Goal: Task Accomplishment & Management: Complete application form

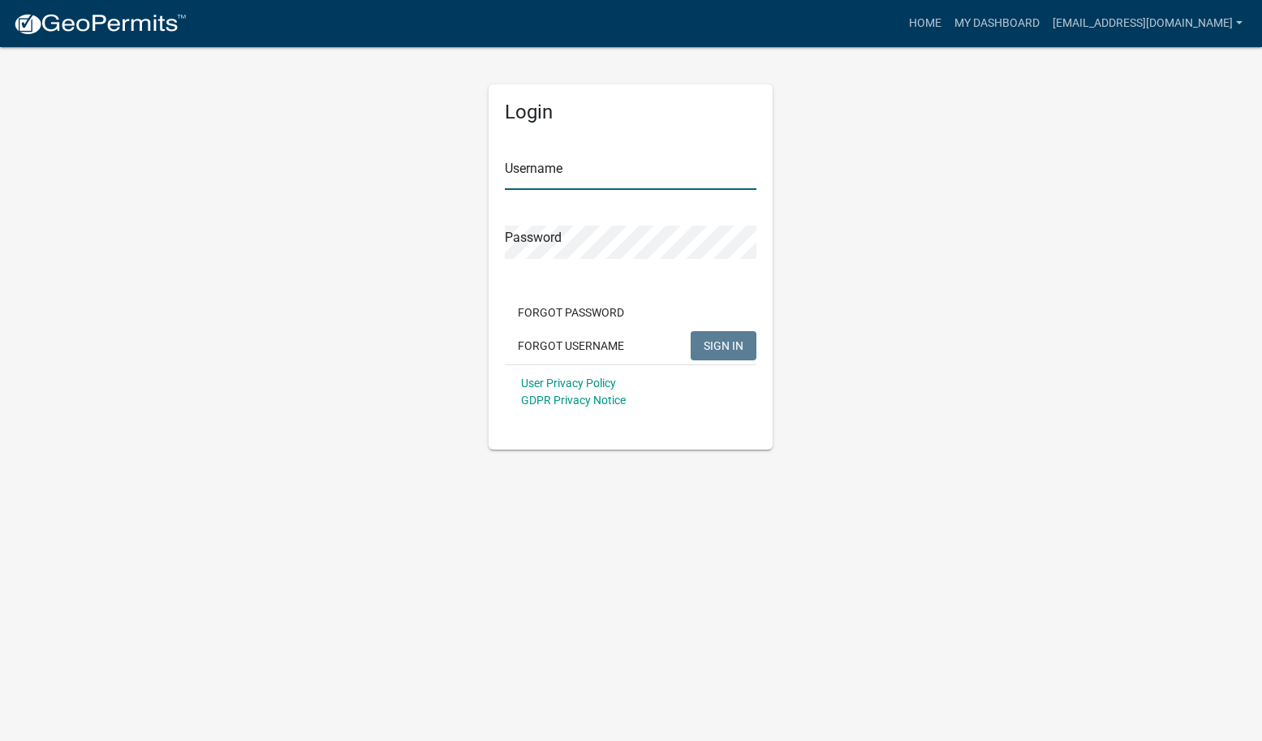
type input "[EMAIL_ADDRESS][DOMAIN_NAME]"
click at [728, 346] on span "SIGN IN" at bounding box center [724, 344] width 40 height 13
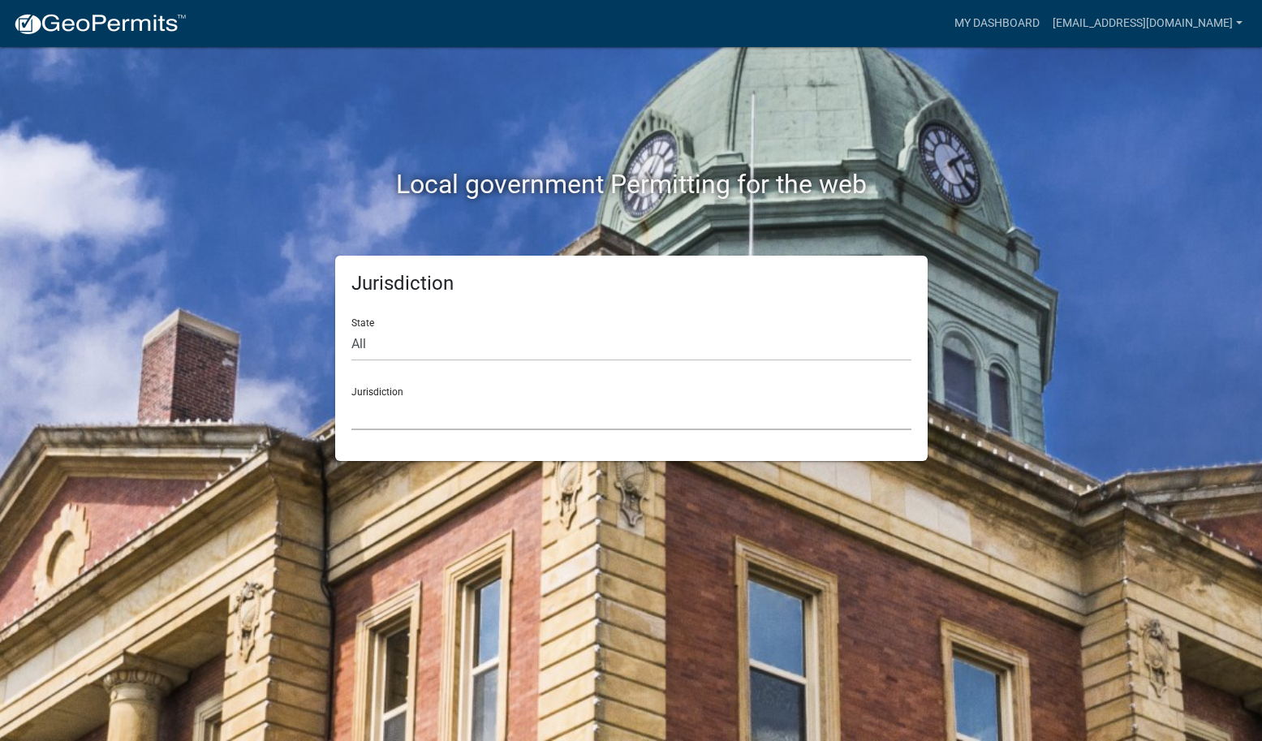
click at [575, 420] on select "[GEOGRAPHIC_DATA], [US_STATE] [GEOGRAPHIC_DATA], [US_STATE][PERSON_NAME][GEOGRA…" at bounding box center [631, 413] width 560 height 33
click at [372, 346] on select "All [US_STATE] [US_STATE] [US_STATE] [US_STATE] [US_STATE] [US_STATE] [US_STATE…" at bounding box center [631, 344] width 560 height 33
select select "[US_STATE]"
click at [411, 415] on select "[GEOGRAPHIC_DATA], [US_STATE][PERSON_NAME][GEOGRAPHIC_DATA], [US_STATE][PERSON_…" at bounding box center [631, 413] width 560 height 33
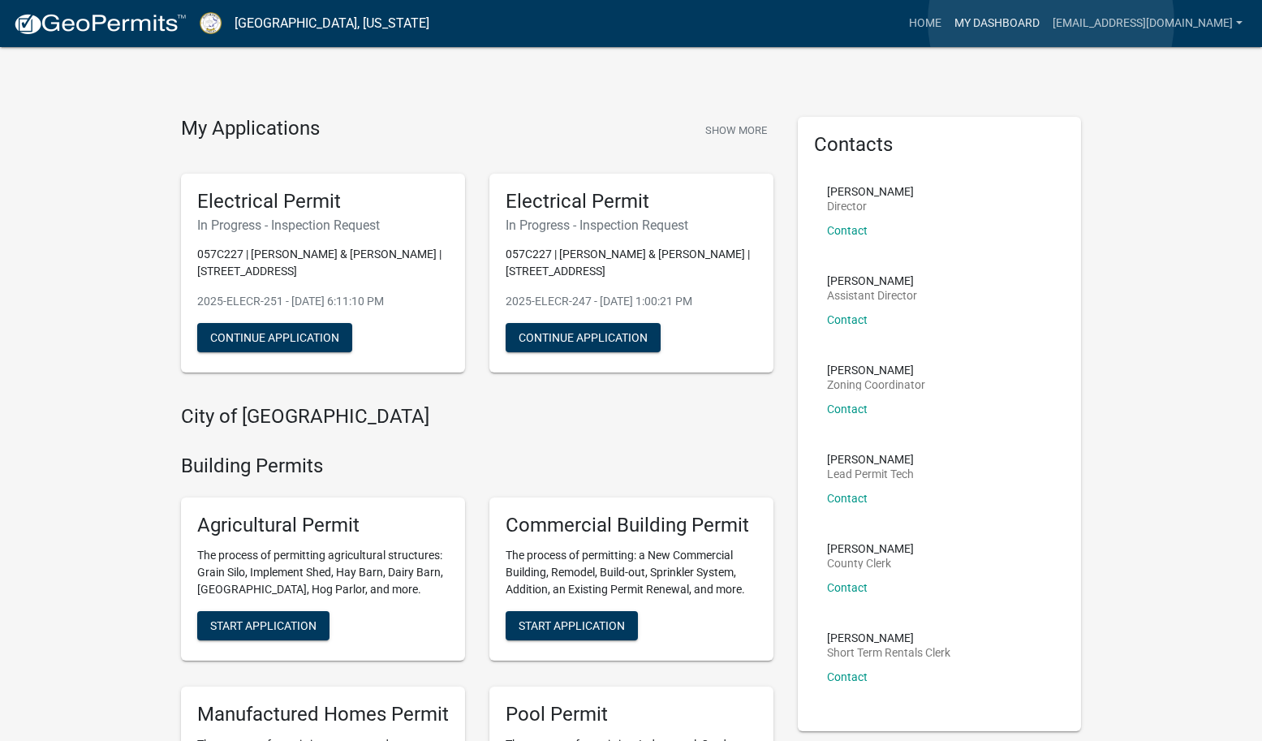
click at [1046, 21] on link "My Dashboard" at bounding box center [997, 23] width 98 height 31
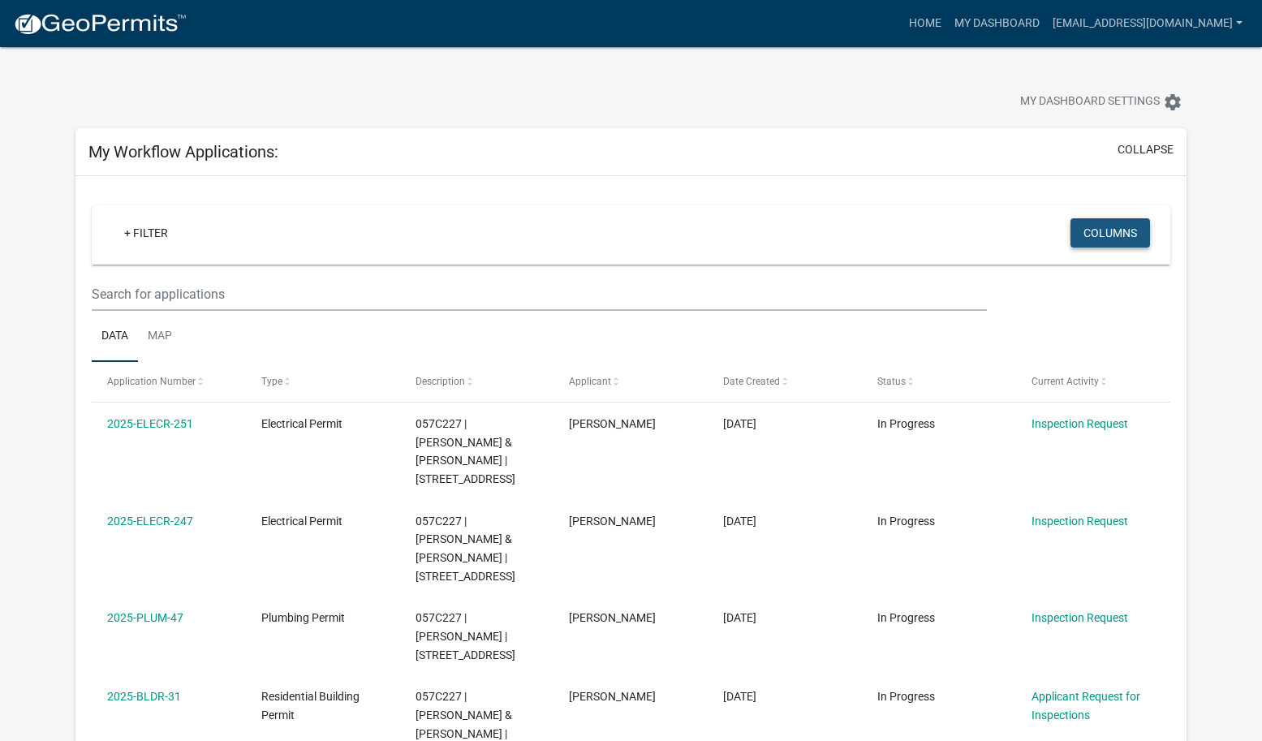
click at [1114, 234] on button "Columns" at bounding box center [1110, 232] width 80 height 29
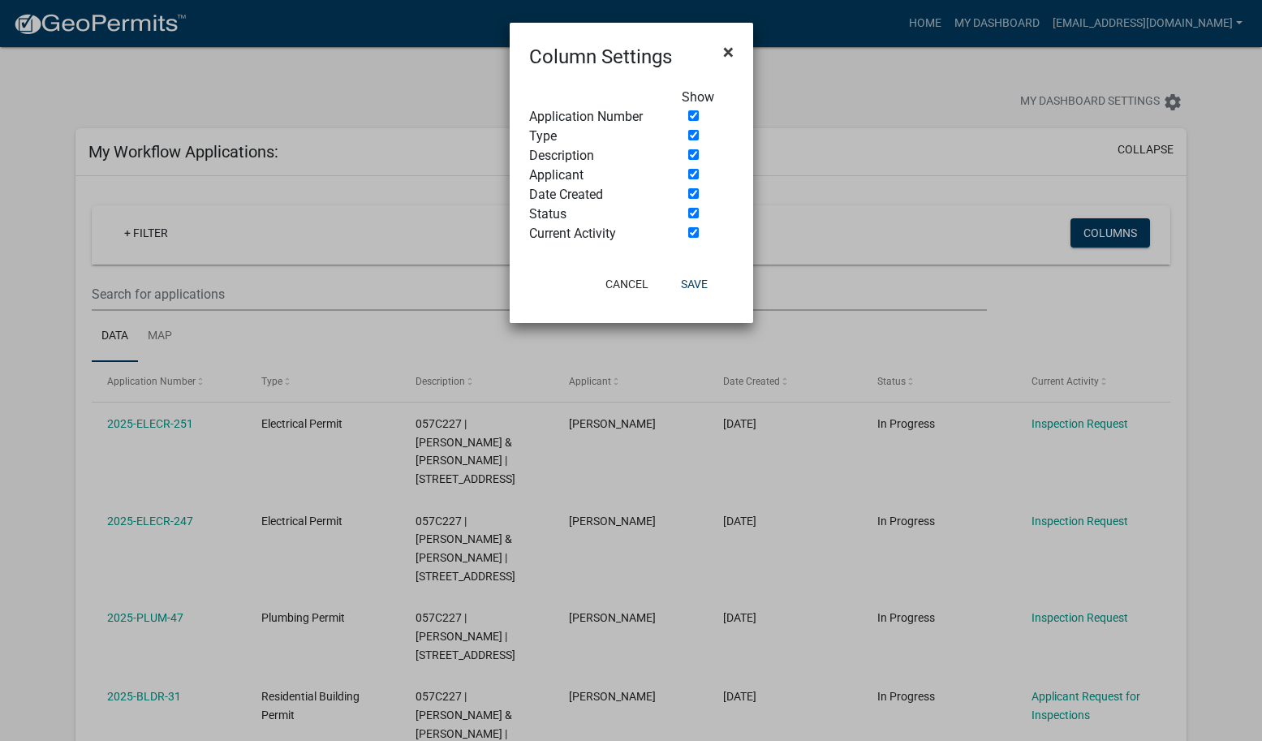
click at [724, 48] on span "×" at bounding box center [728, 52] width 11 height 23
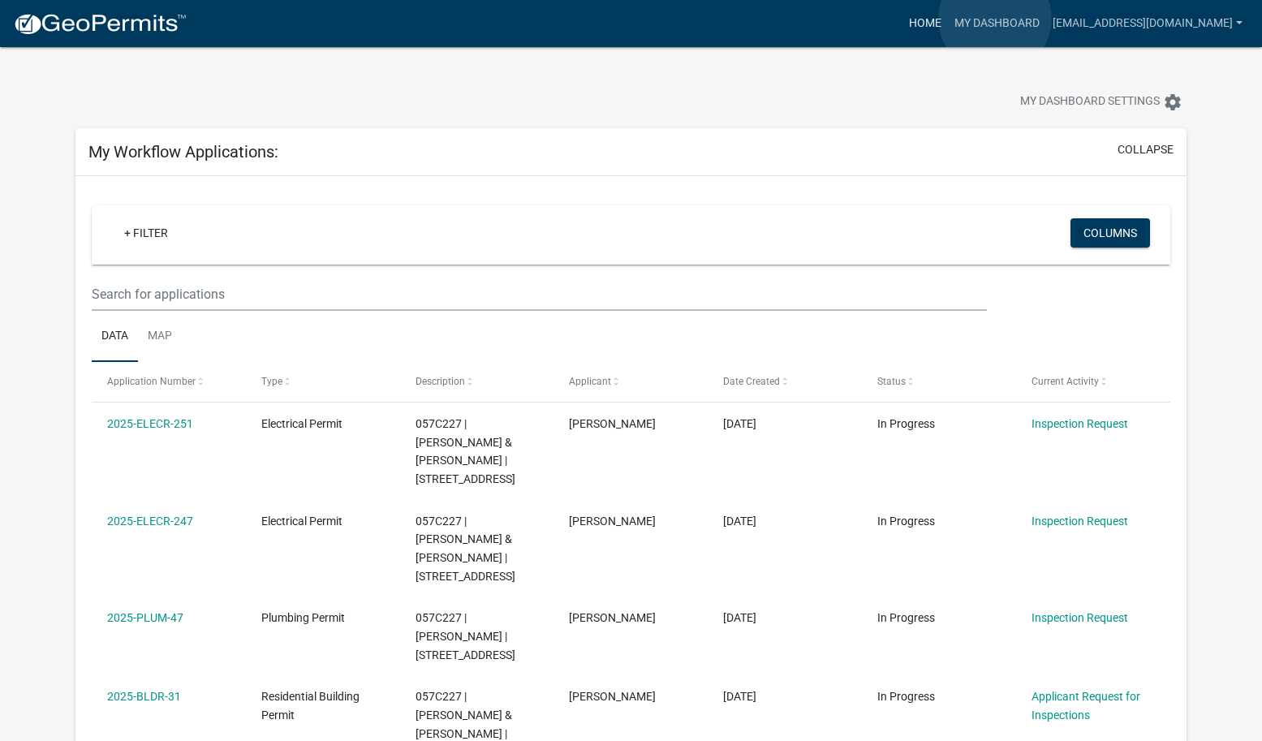
click at [948, 19] on link "Home" at bounding box center [924, 23] width 45 height 31
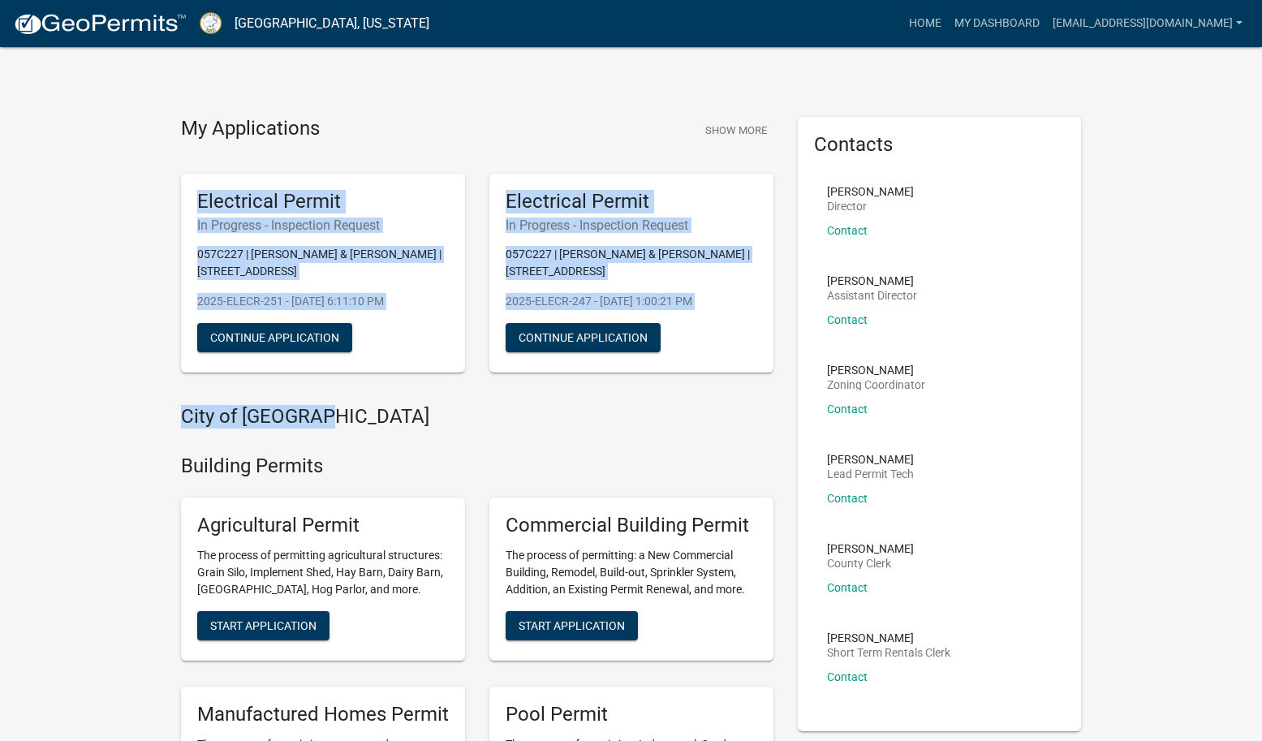
drag, startPoint x: 773, startPoint y: 407, endPoint x: 734, endPoint y: 95, distance: 314.7
click at [751, 128] on button "Show More" at bounding box center [736, 130] width 75 height 27
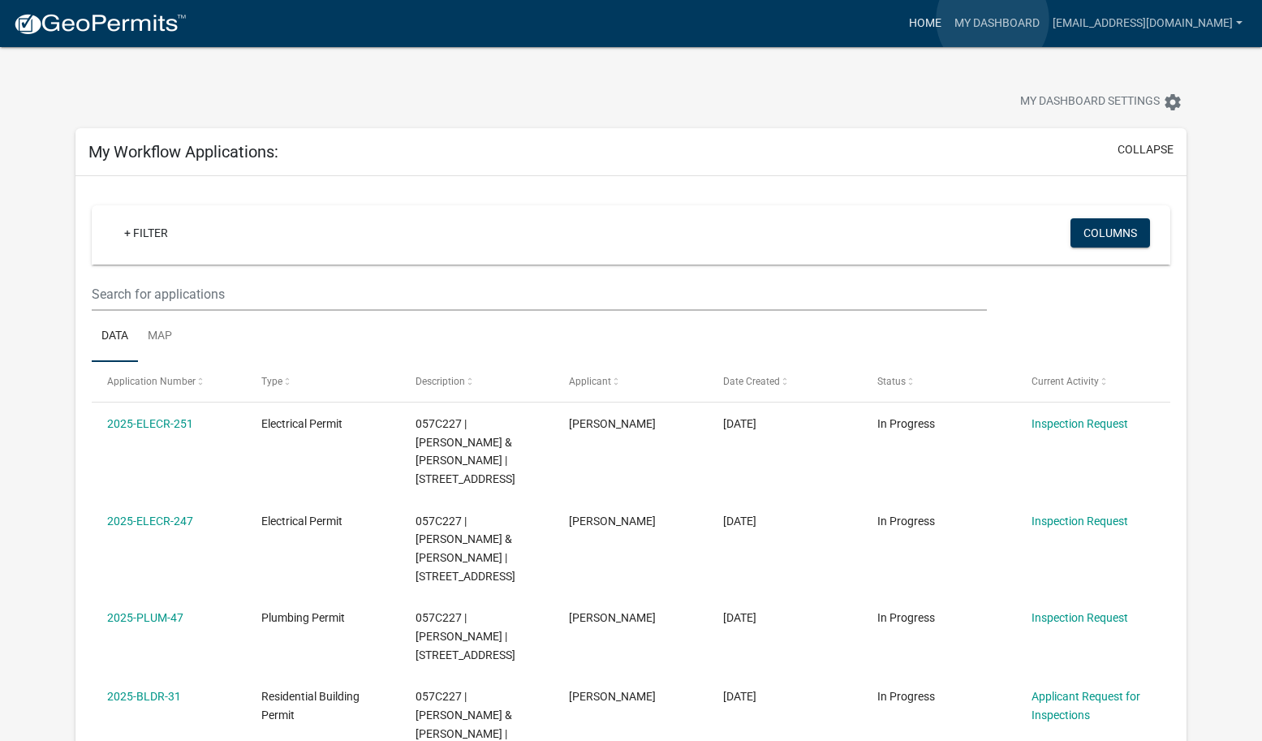
click at [948, 19] on link "Home" at bounding box center [924, 23] width 45 height 31
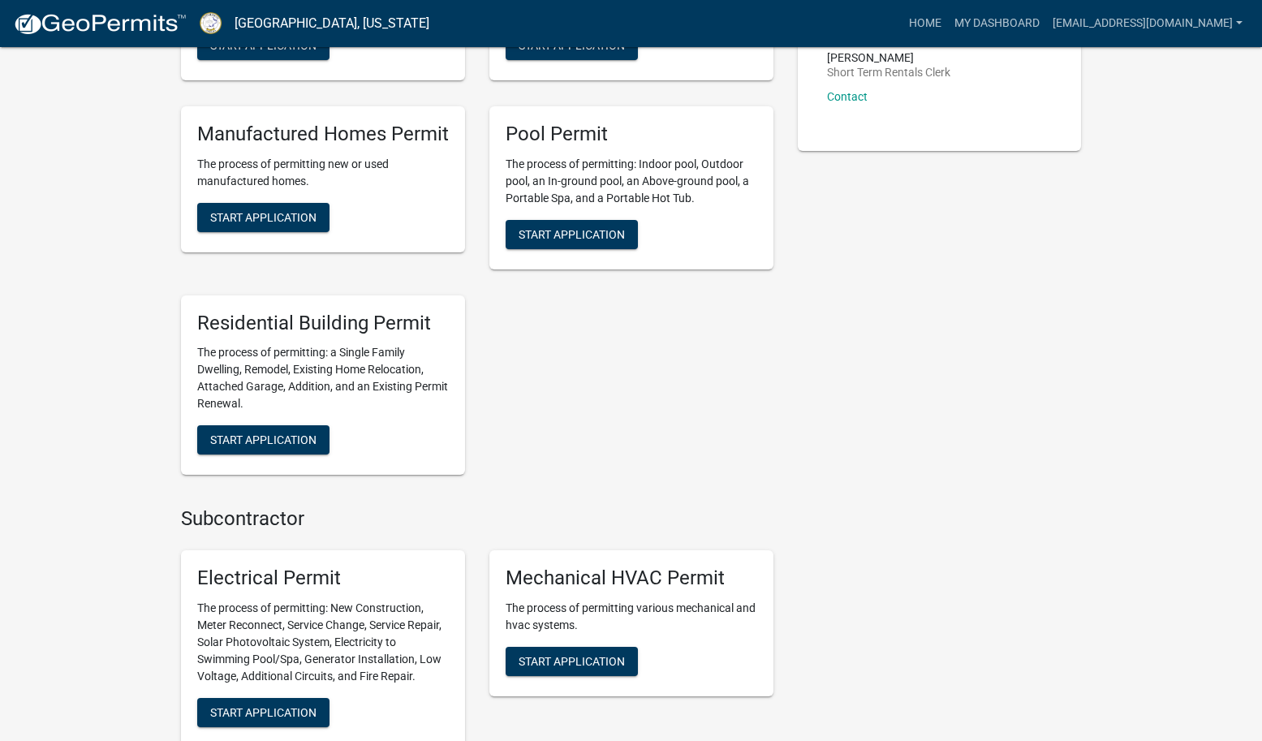
scroll to position [583, 0]
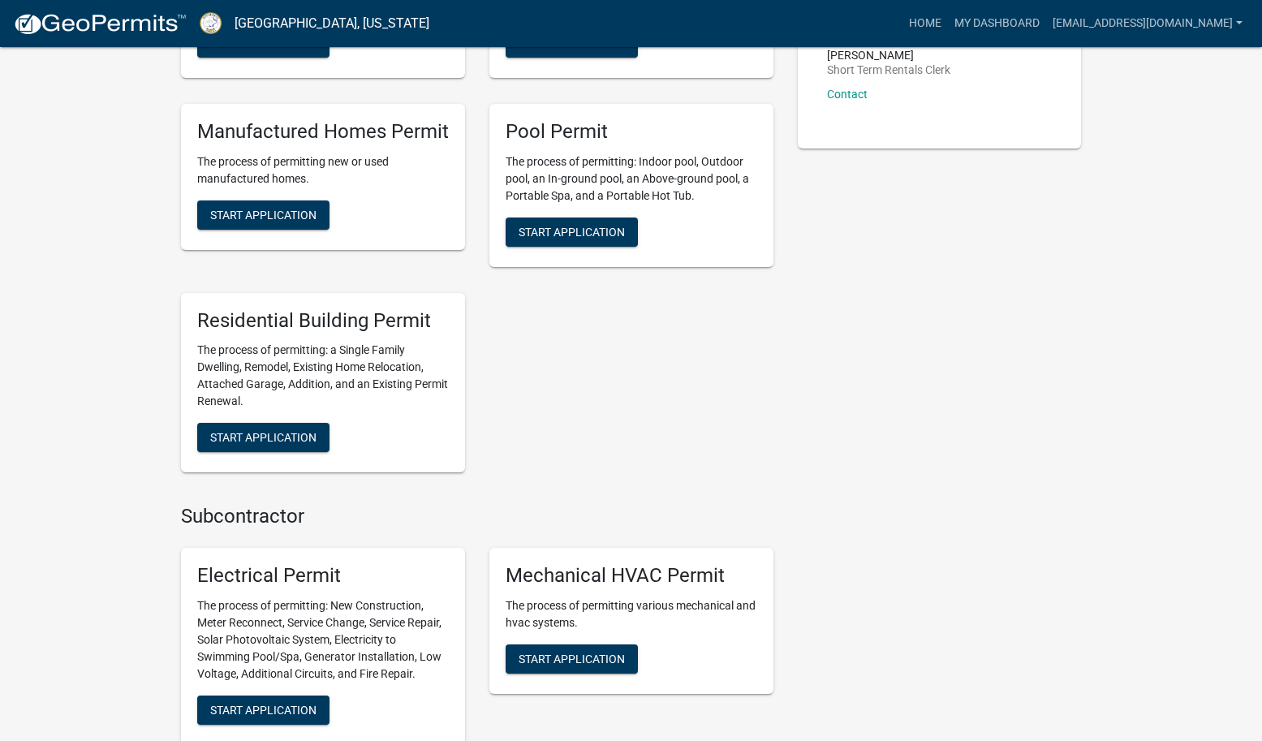
click at [391, 342] on p "The process of permitting: a Single Family Dwelling, Remodel, Existing Home Rel…" at bounding box center [323, 376] width 252 height 68
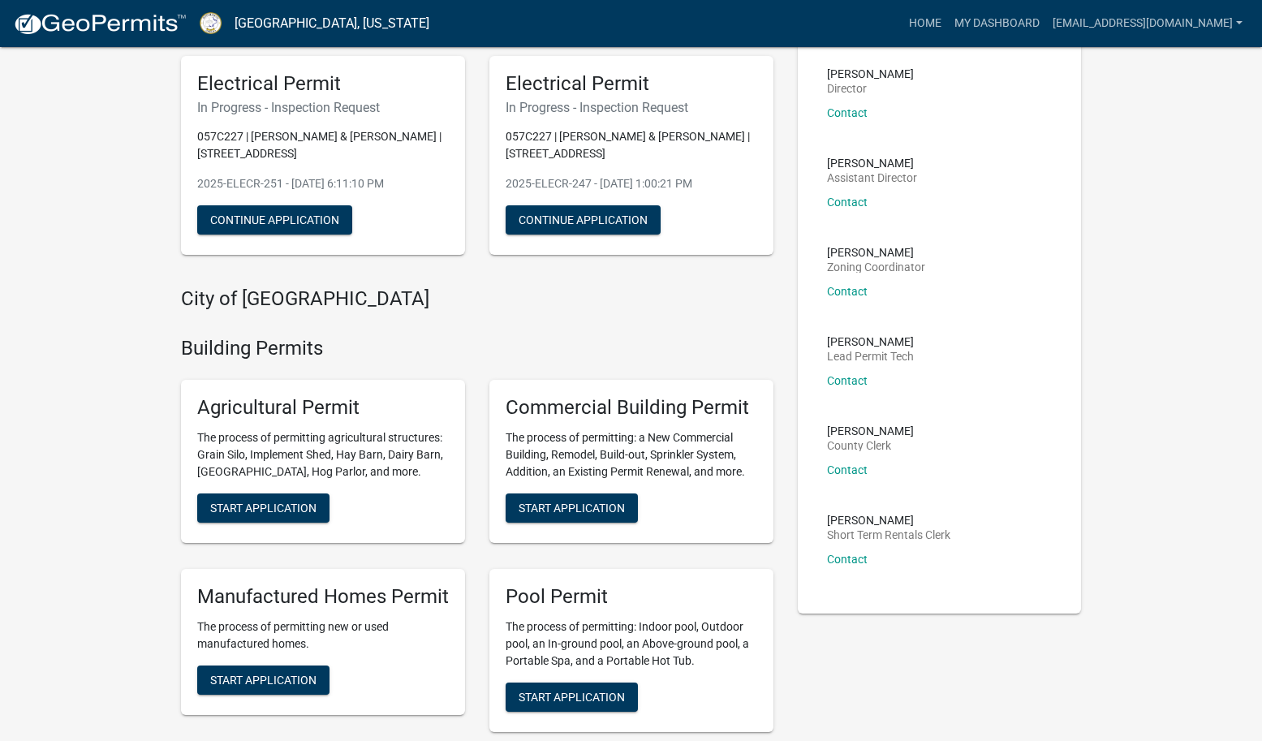
scroll to position [0, 0]
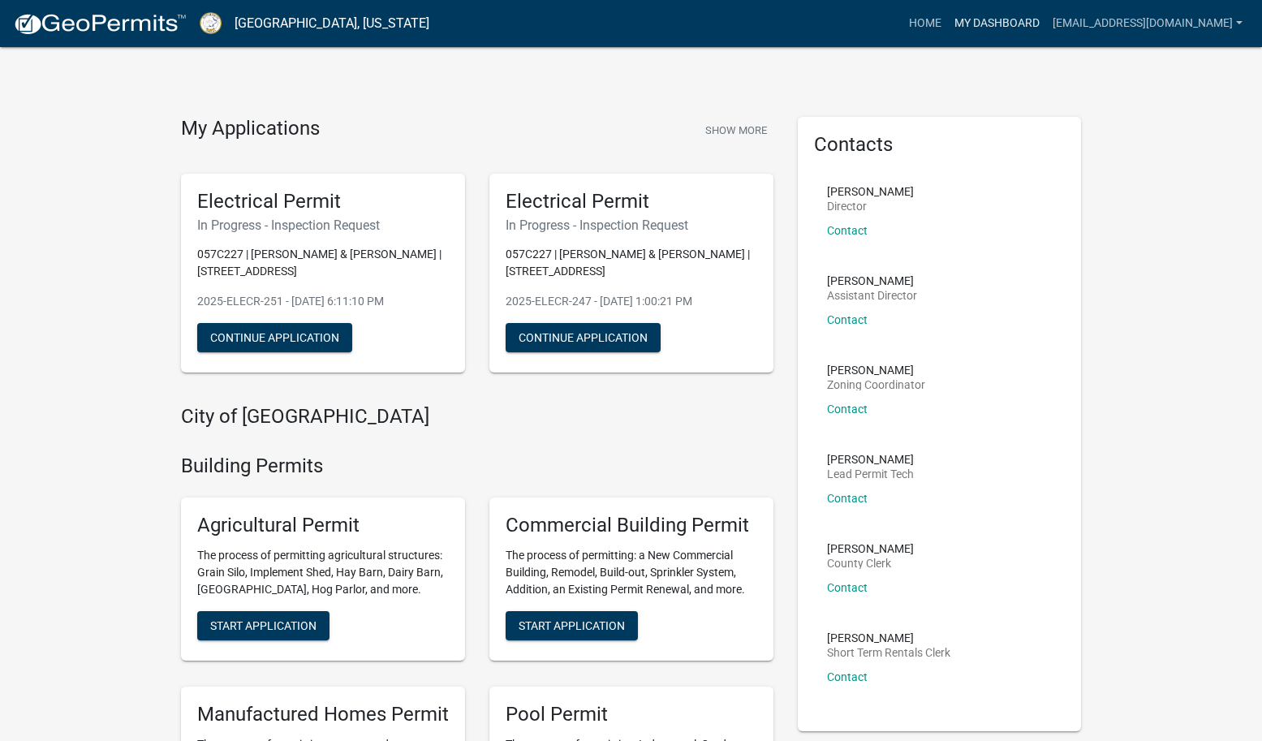
click at [1046, 19] on link "My Dashboard" at bounding box center [997, 23] width 98 height 31
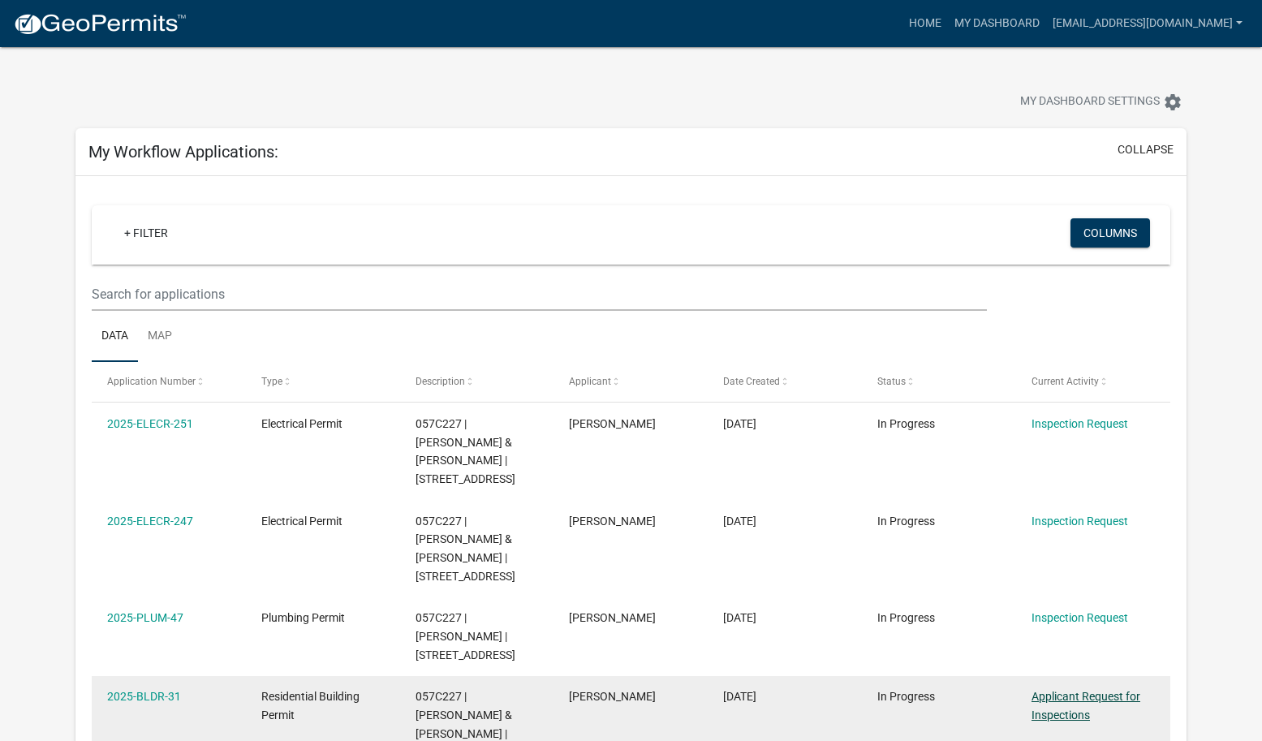
click at [1049, 690] on link "Applicant Request for Inspections" at bounding box center [1085, 706] width 109 height 32
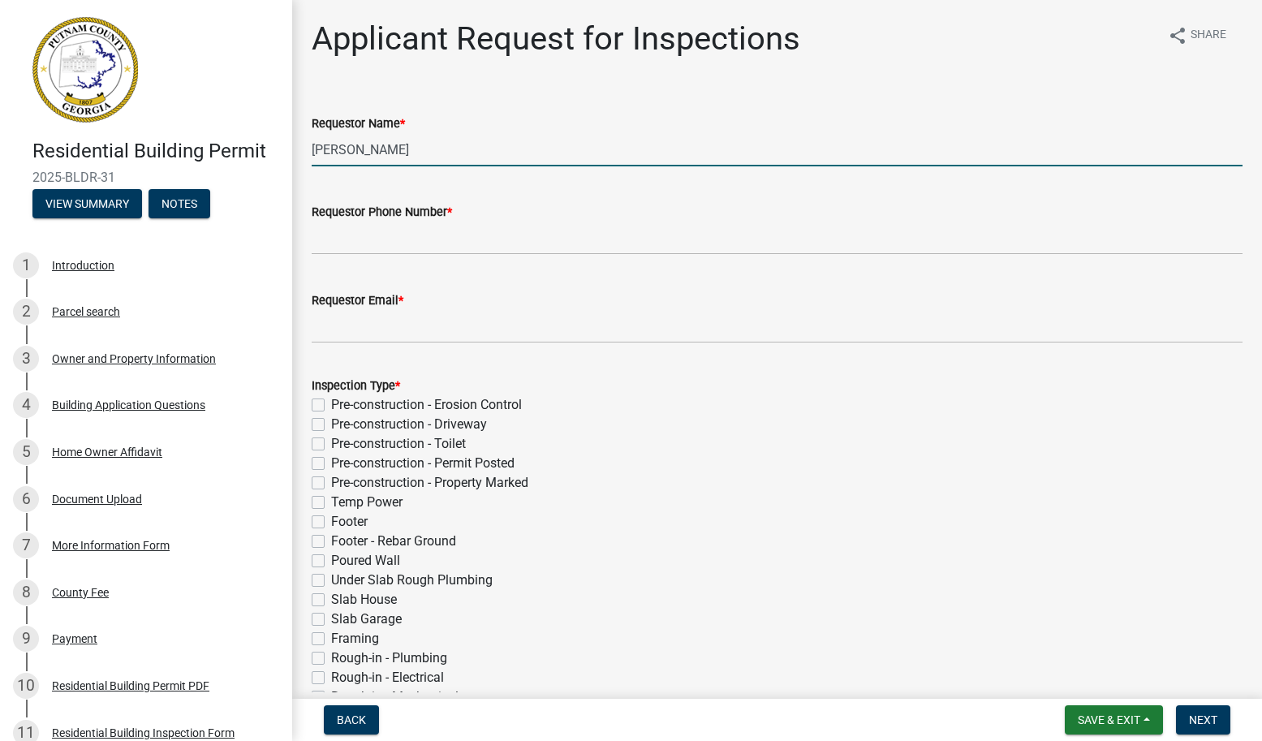
click at [466, 138] on input "[PERSON_NAME]" at bounding box center [777, 149] width 931 height 33
click at [426, 151] on input "[PERSON_NAME]" at bounding box center [777, 149] width 931 height 33
type input "C"
type input "[PERSON_NAME]"
type input "7062966960"
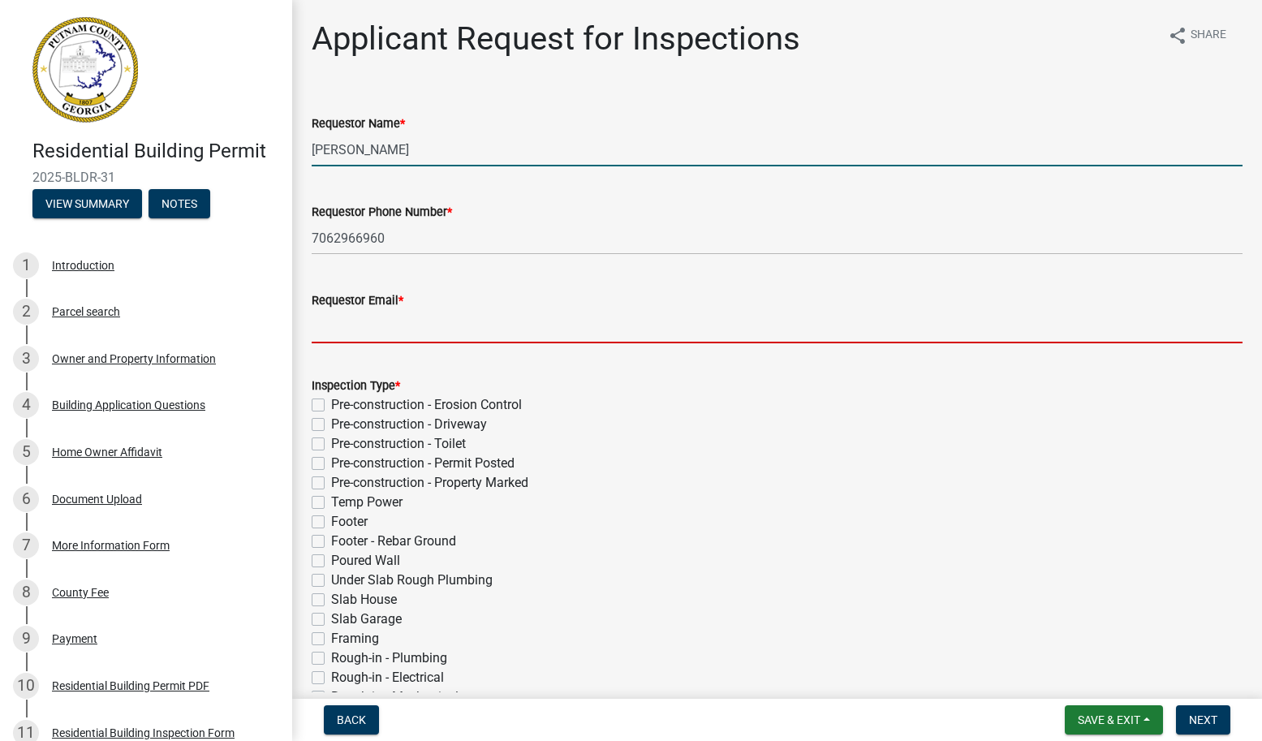
type input "[EMAIL_ADDRESS][DOMAIN_NAME]"
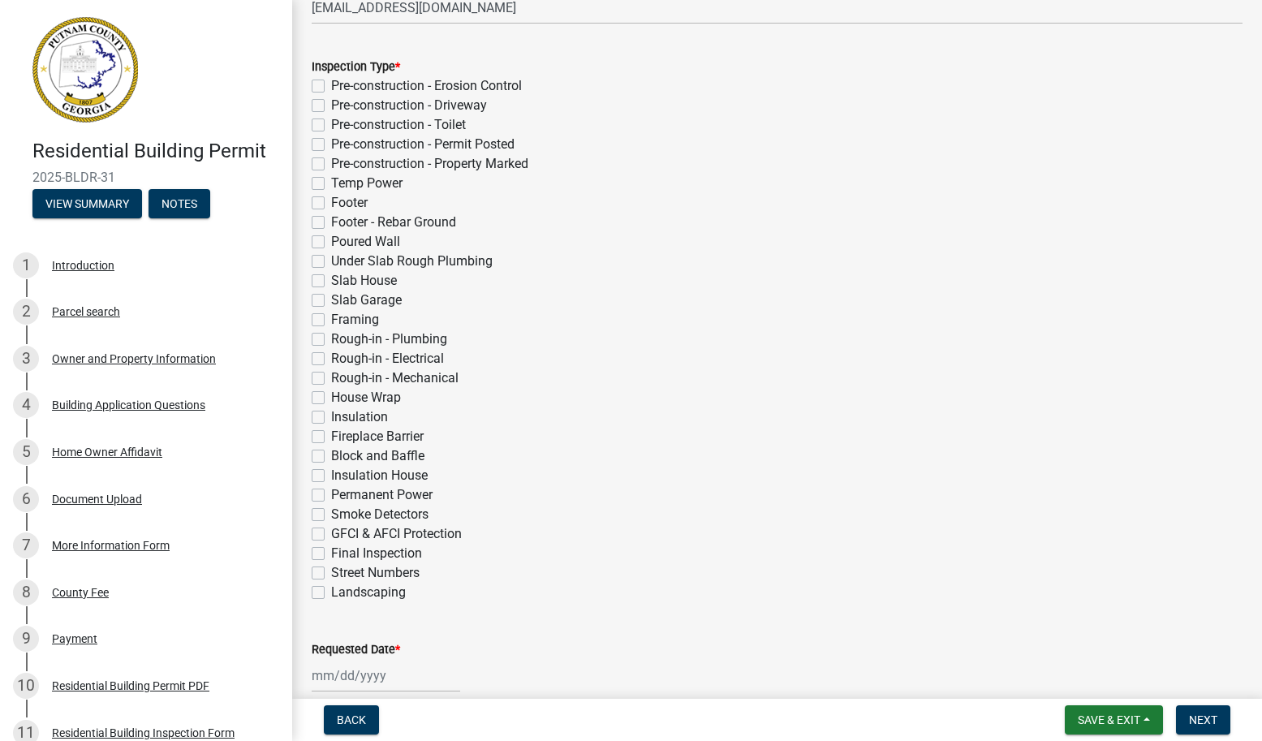
scroll to position [320, 0]
click at [331, 552] on label "Final Inspection" at bounding box center [376, 552] width 91 height 19
click at [331, 552] on input "Final Inspection" at bounding box center [336, 548] width 11 height 11
checkbox input "true"
checkbox input "false"
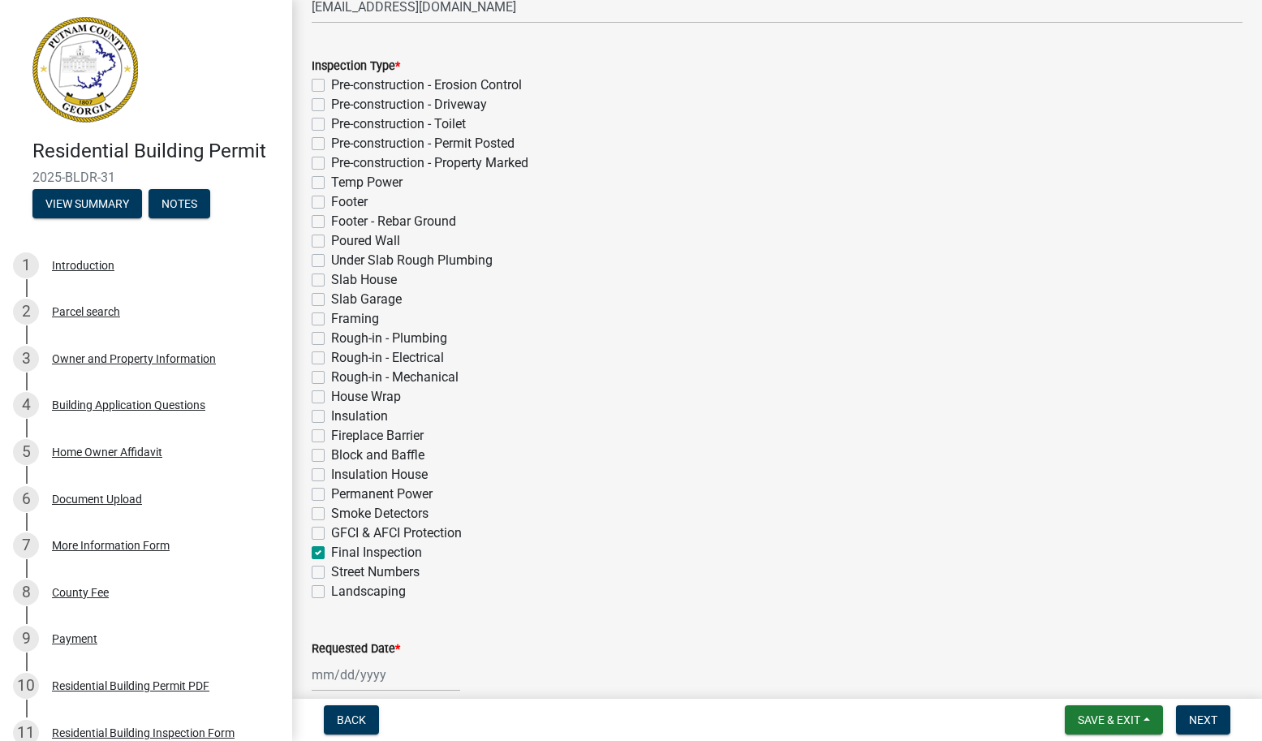
checkbox input "false"
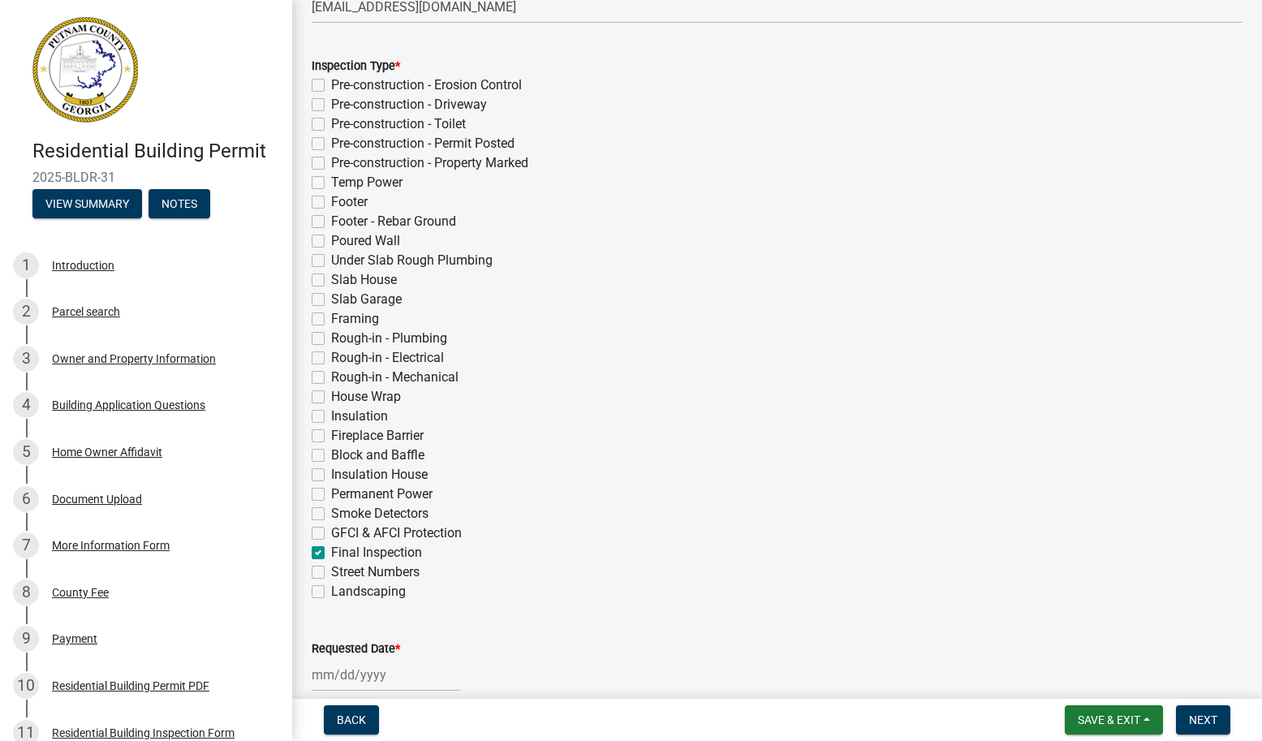
checkbox input "false"
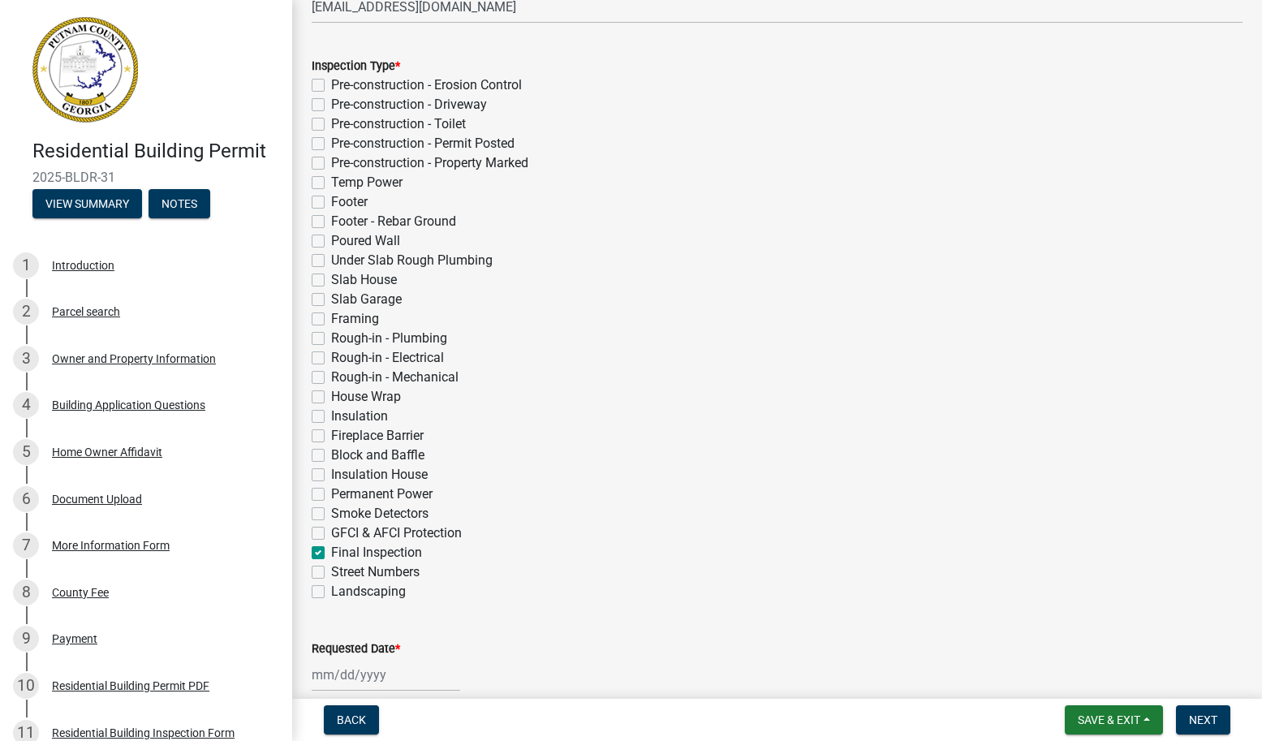
checkbox input "false"
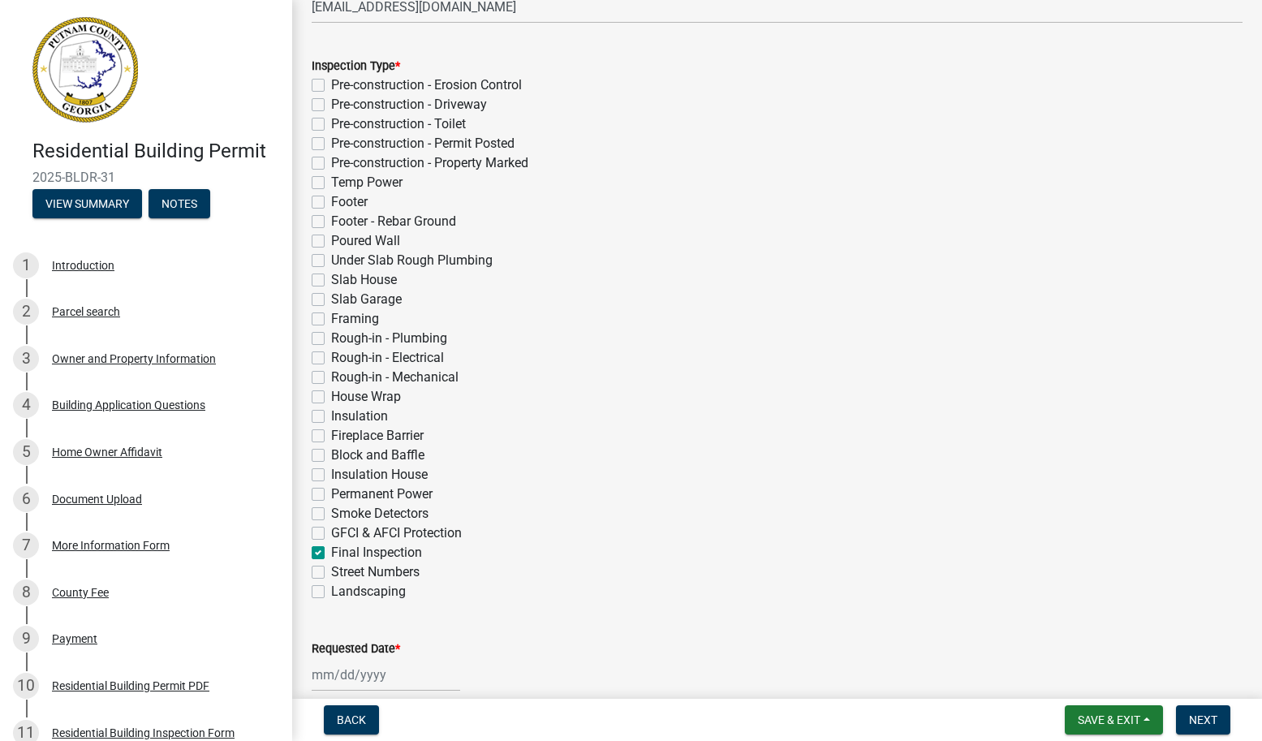
checkbox input "false"
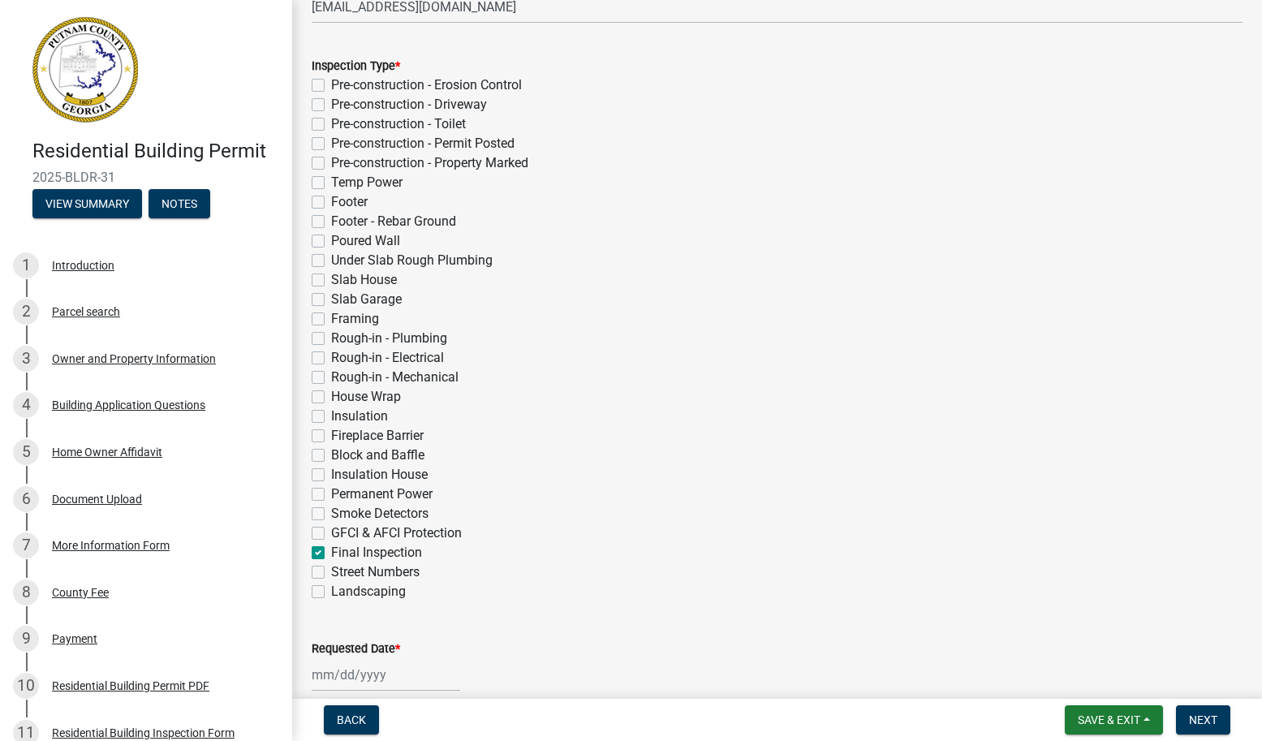
checkbox input "false"
checkbox input "true"
checkbox input "false"
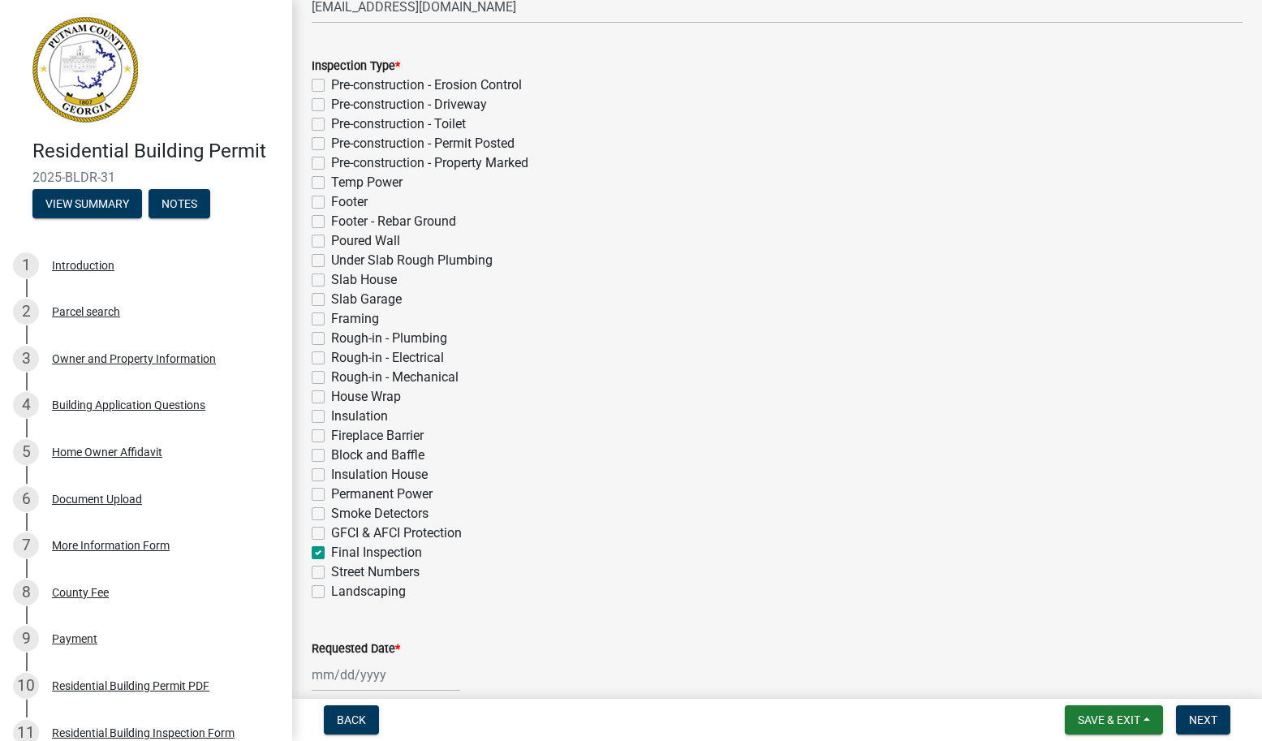
checkbox input "false"
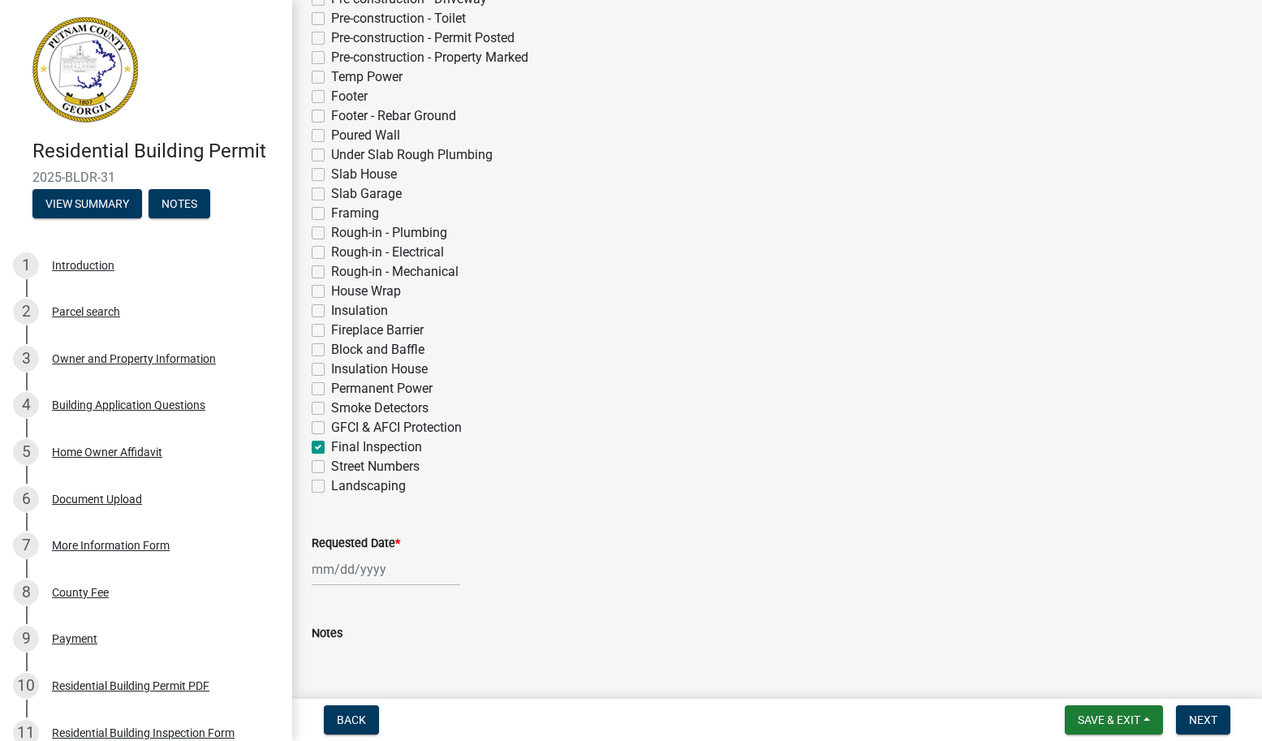
scroll to position [437, 0]
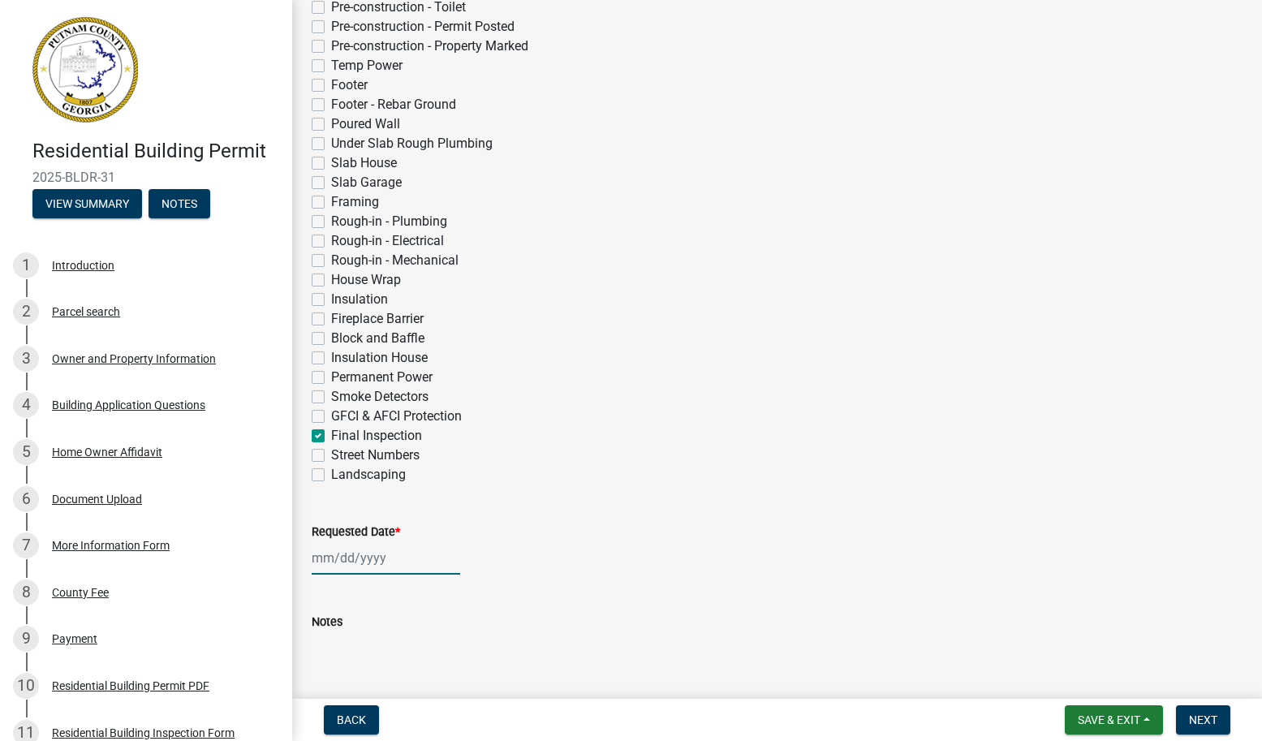
click at [428, 564] on div at bounding box center [386, 557] width 149 height 33
select select "8"
select select "2025"
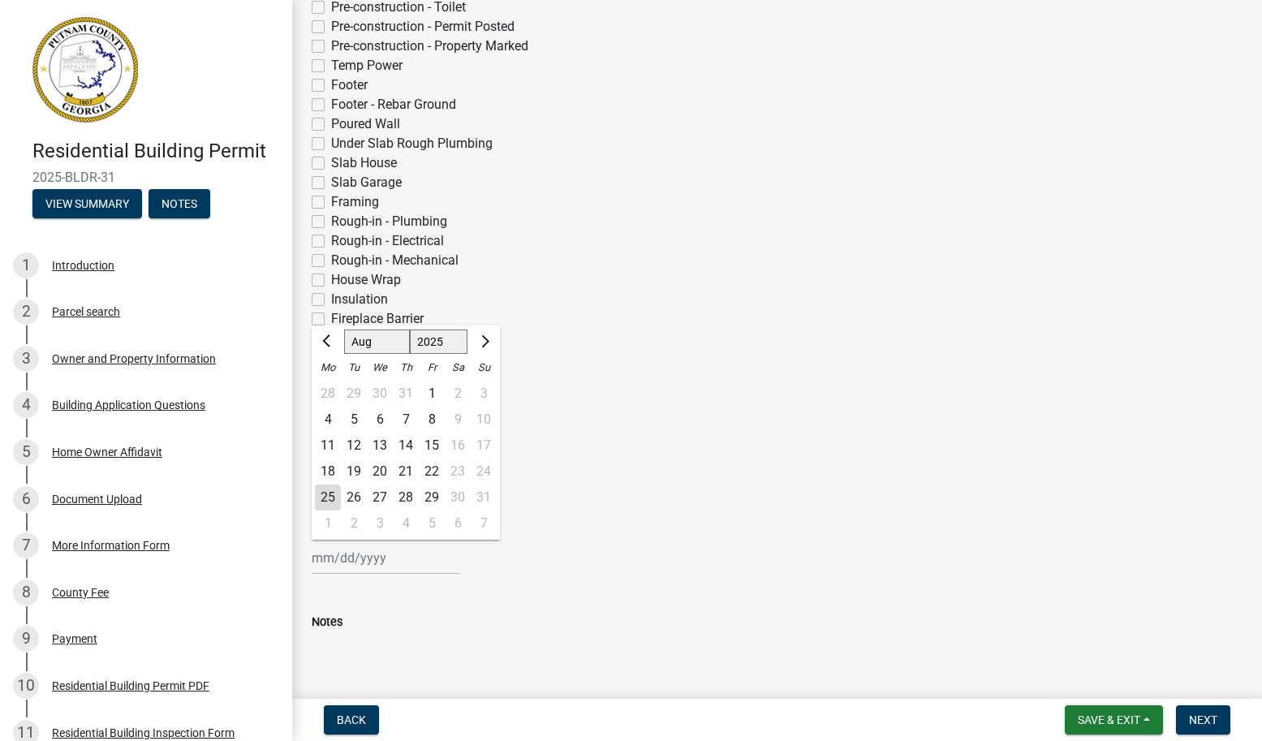
click at [378, 496] on div "27" at bounding box center [380, 497] width 26 height 26
type input "[DATE]"
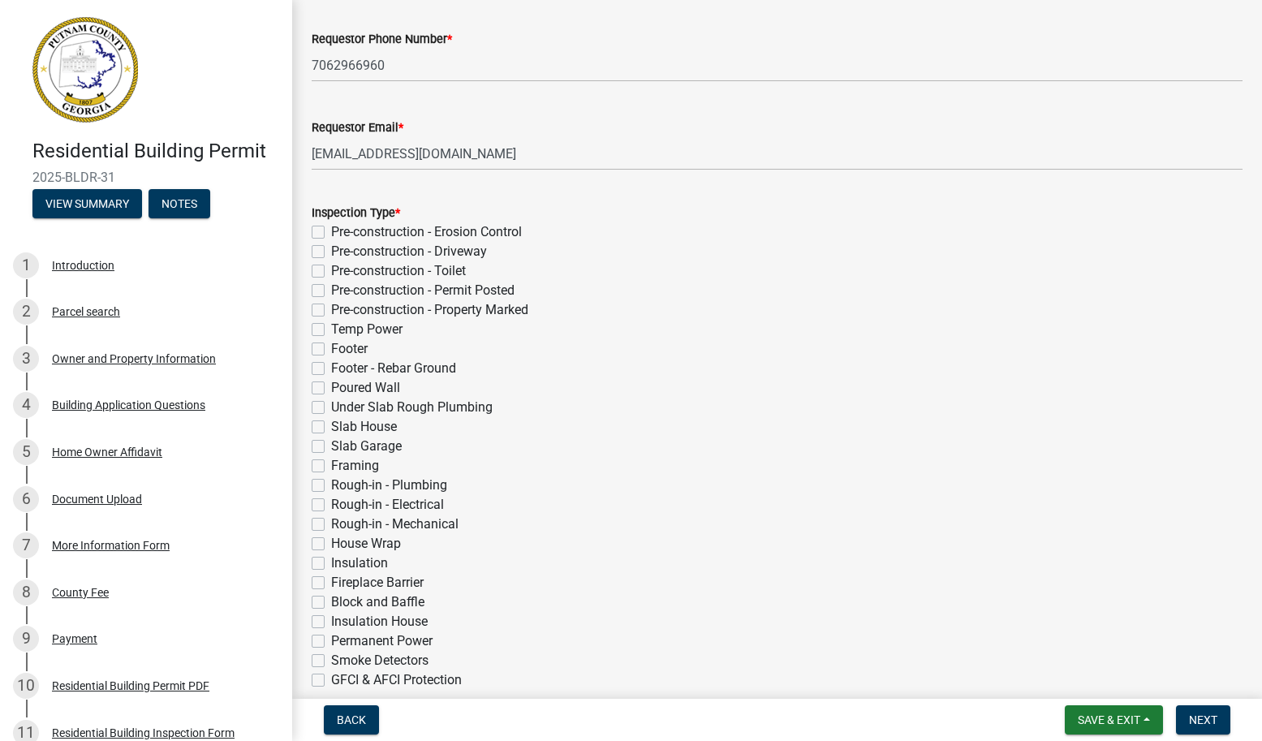
scroll to position [528, 0]
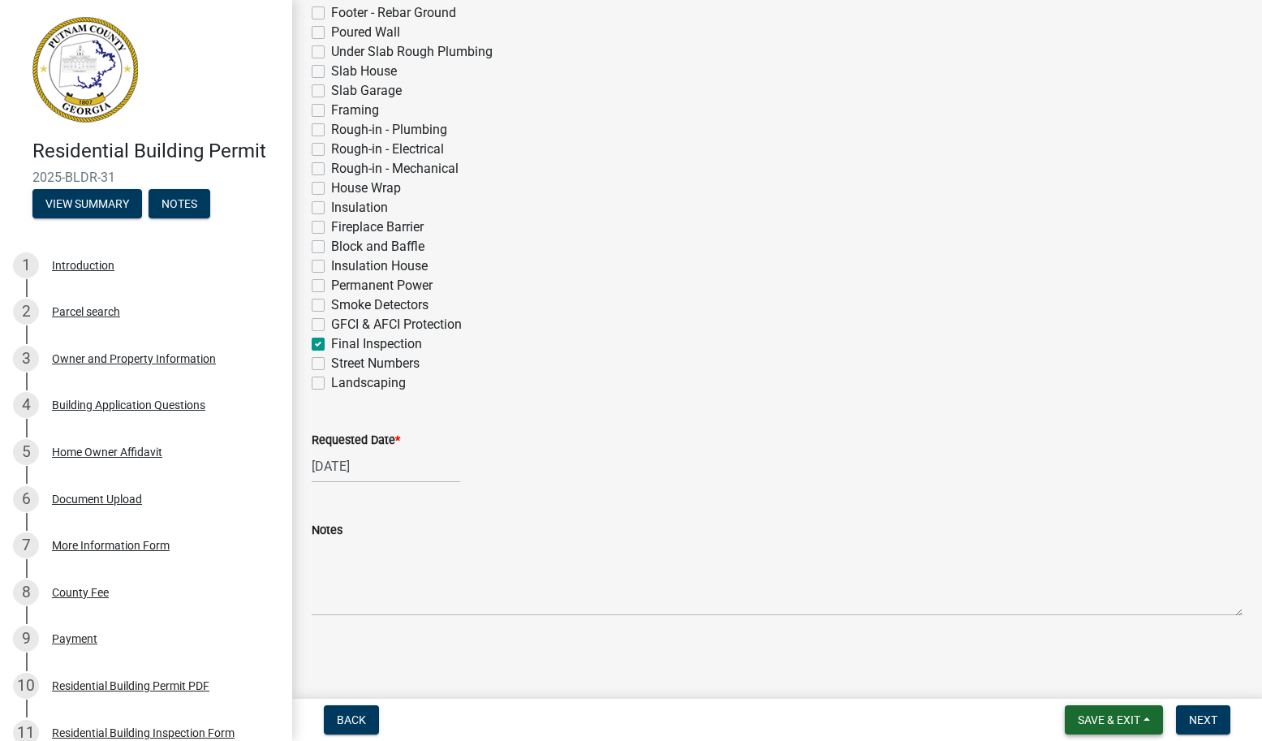
click at [1118, 719] on span "Save & Exit" at bounding box center [1109, 719] width 62 height 13
click at [1080, 677] on button "Save & Exit" at bounding box center [1098, 677] width 130 height 39
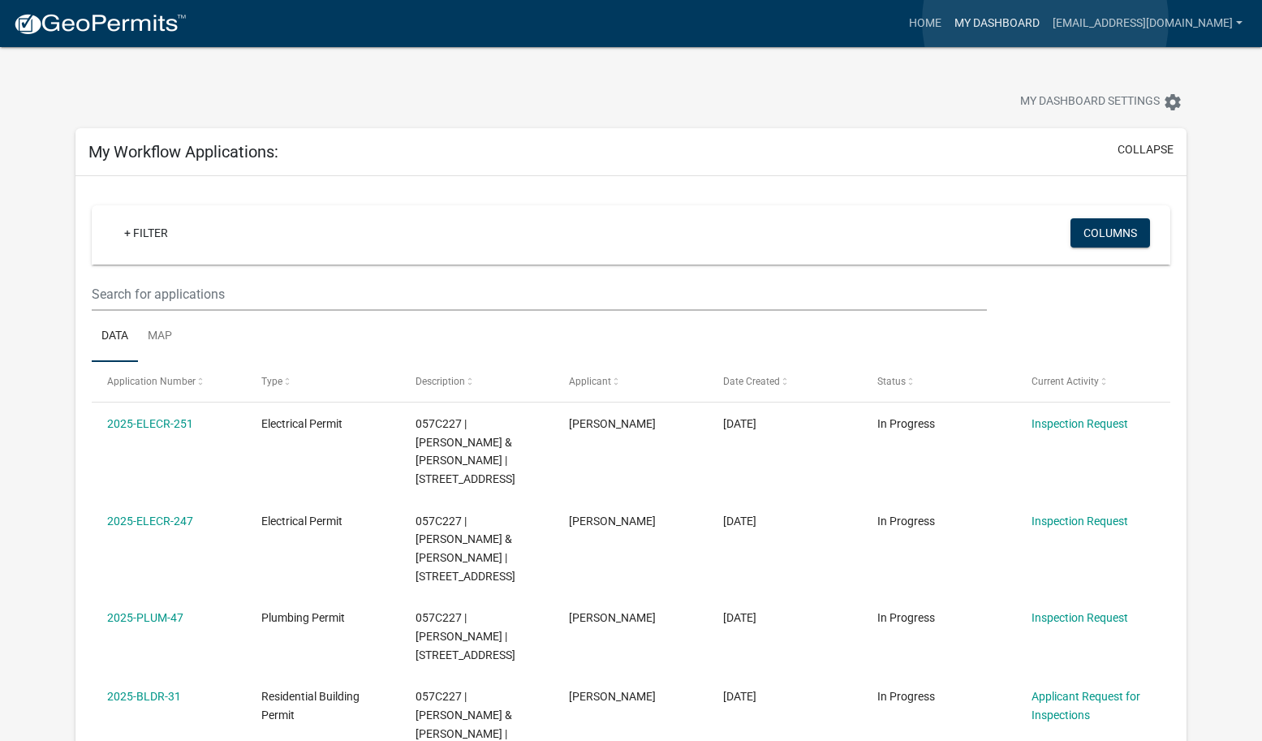
click at [1045, 21] on link "My Dashboard" at bounding box center [997, 23] width 98 height 31
